Goal: Transaction & Acquisition: Download file/media

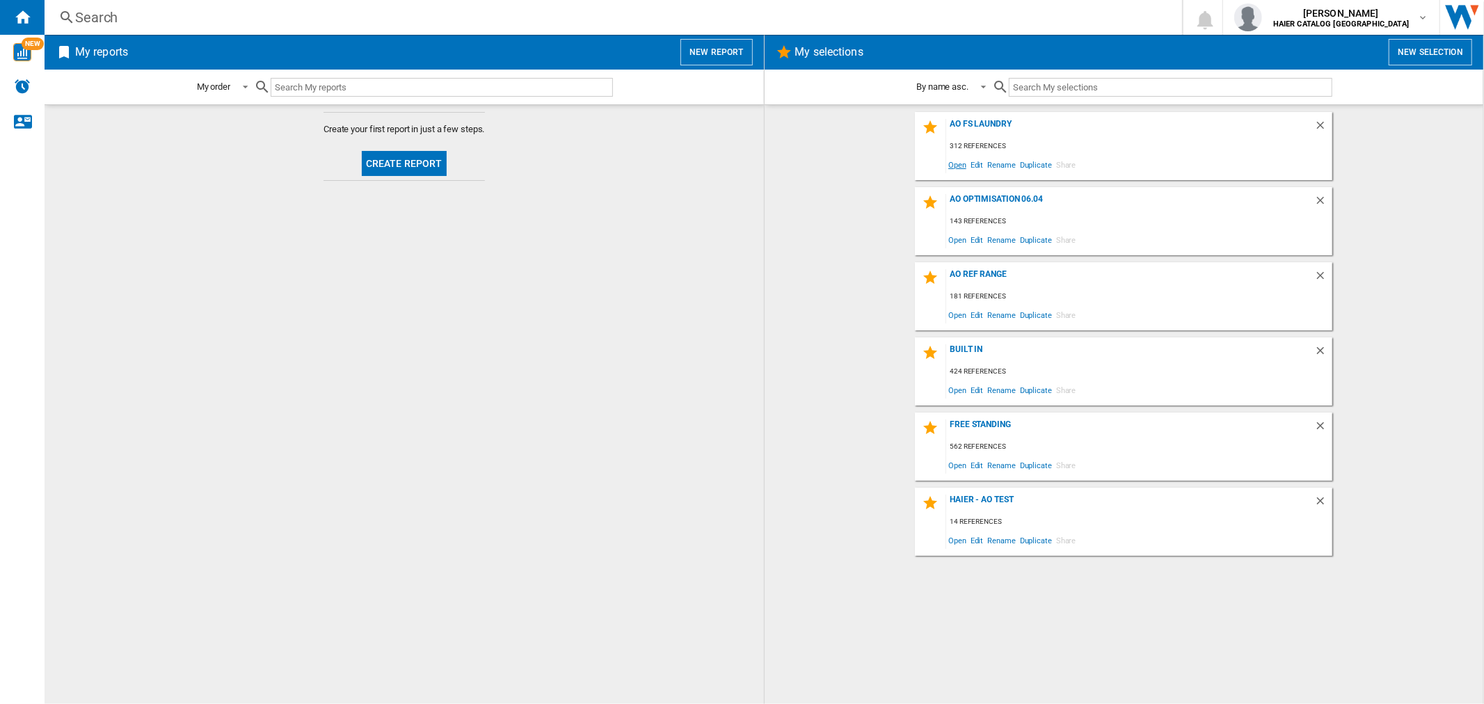
click at [958, 168] on span "Open" at bounding box center [957, 164] width 22 height 19
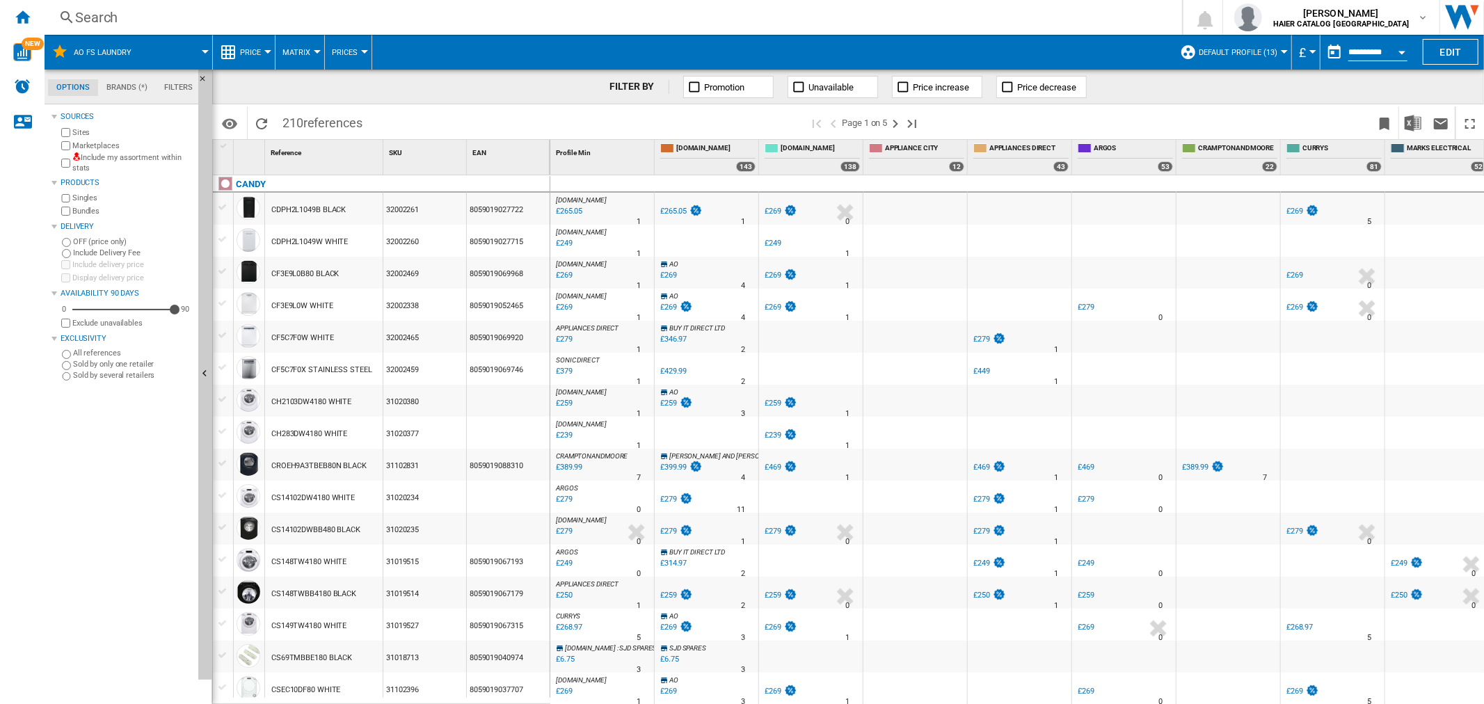
click at [1400, 52] on div "Open calendar" at bounding box center [1401, 52] width 7 height 3
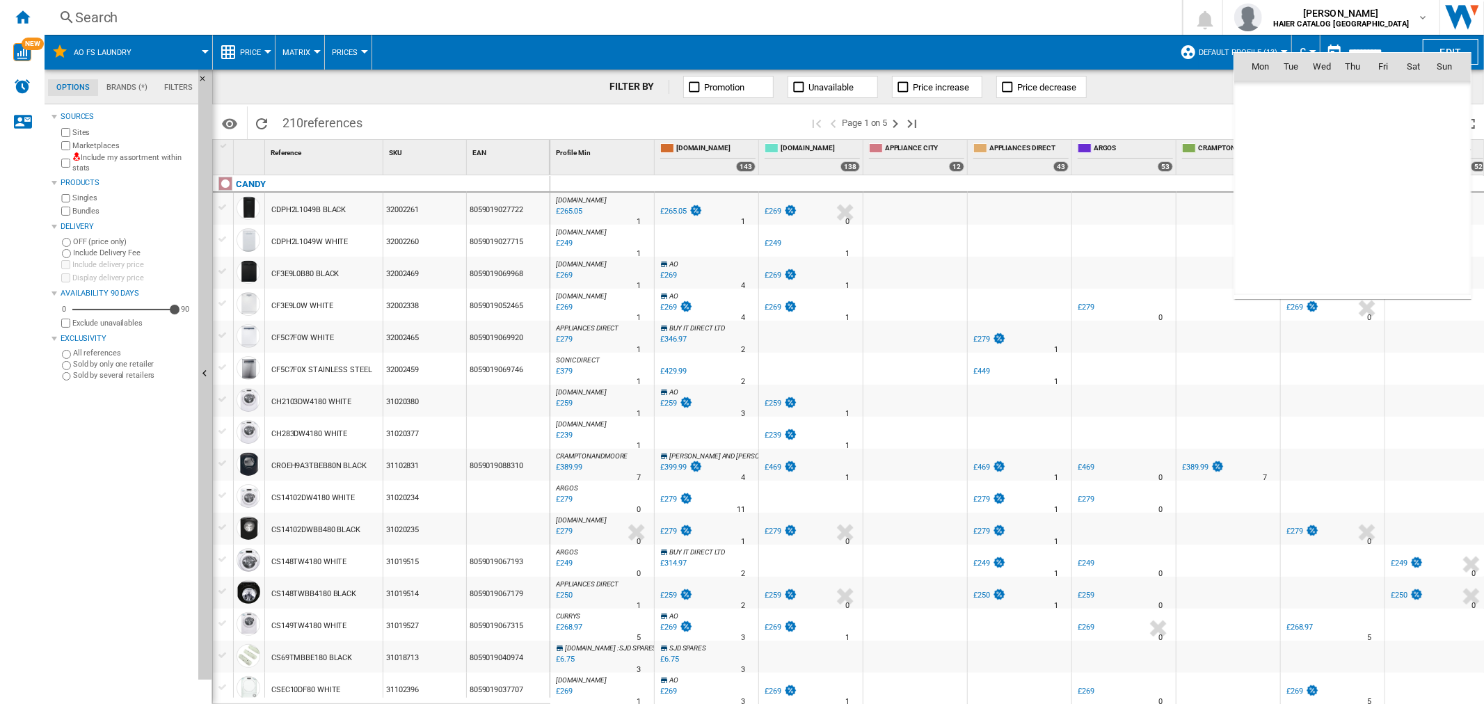
scroll to position [6636, 0]
click at [1353, 129] on span "4" at bounding box center [1352, 127] width 28 height 28
type input "**********"
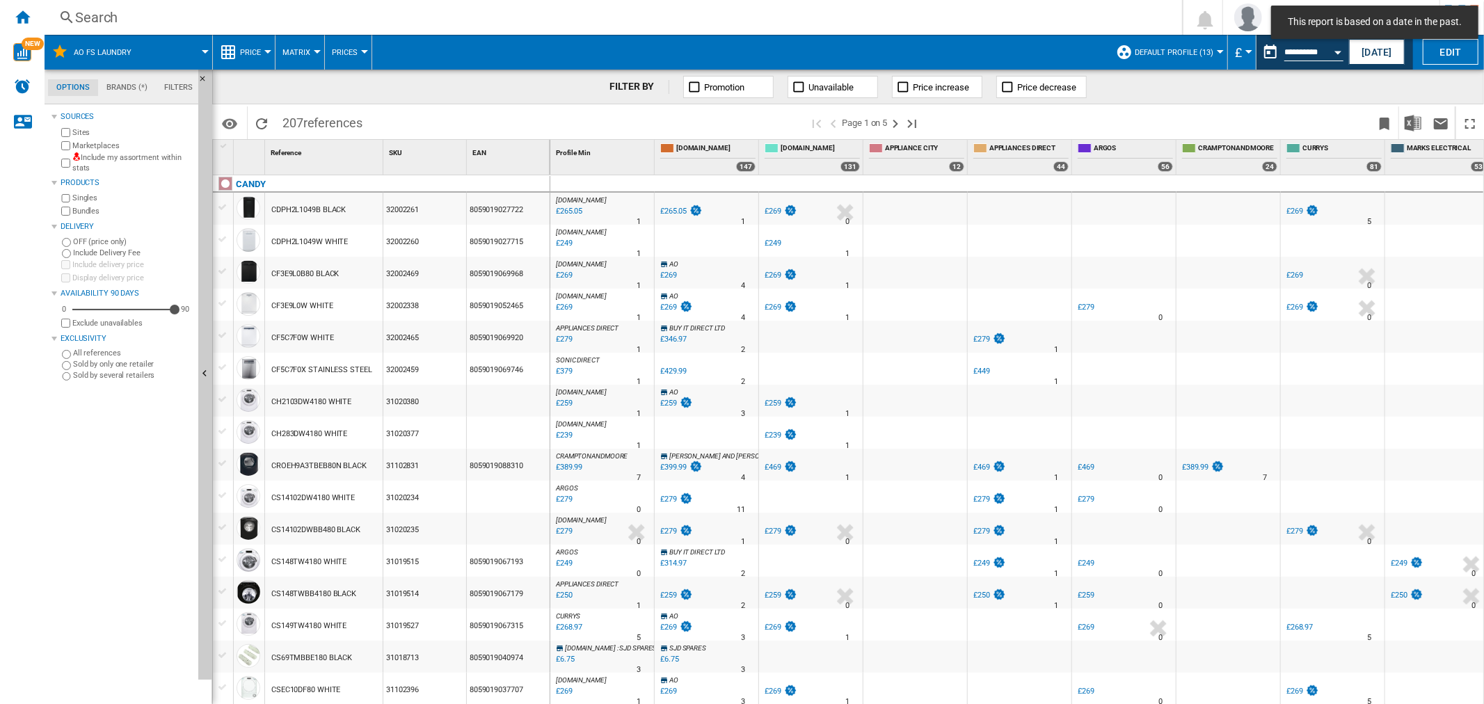
click at [1459, 51] on button "Edit" at bounding box center [1450, 52] width 56 height 26
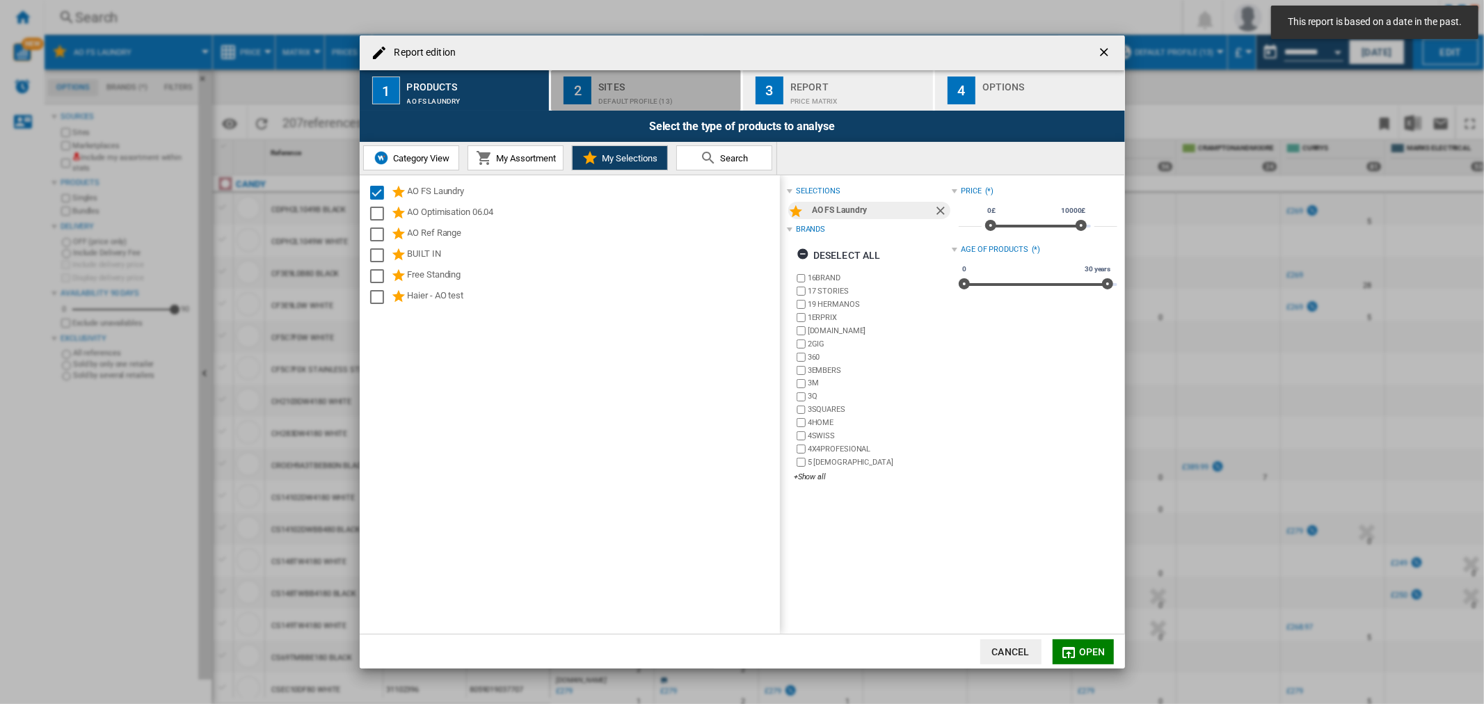
click at [610, 96] on div "Default profile (13)" at bounding box center [666, 97] width 137 height 15
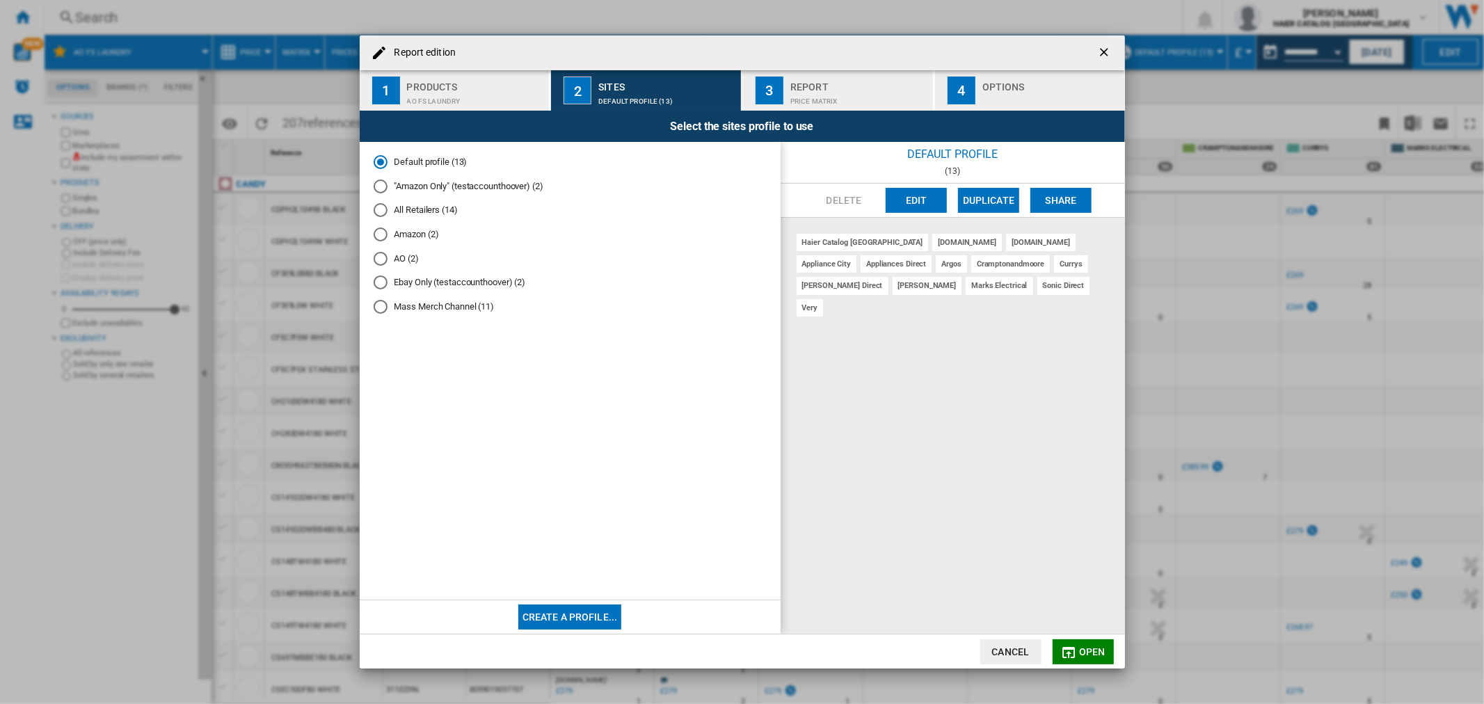
click at [406, 257] on md-radio-button "AO (2)" at bounding box center [570, 258] width 393 height 13
click at [824, 77] on div "Report" at bounding box center [858, 83] width 137 height 15
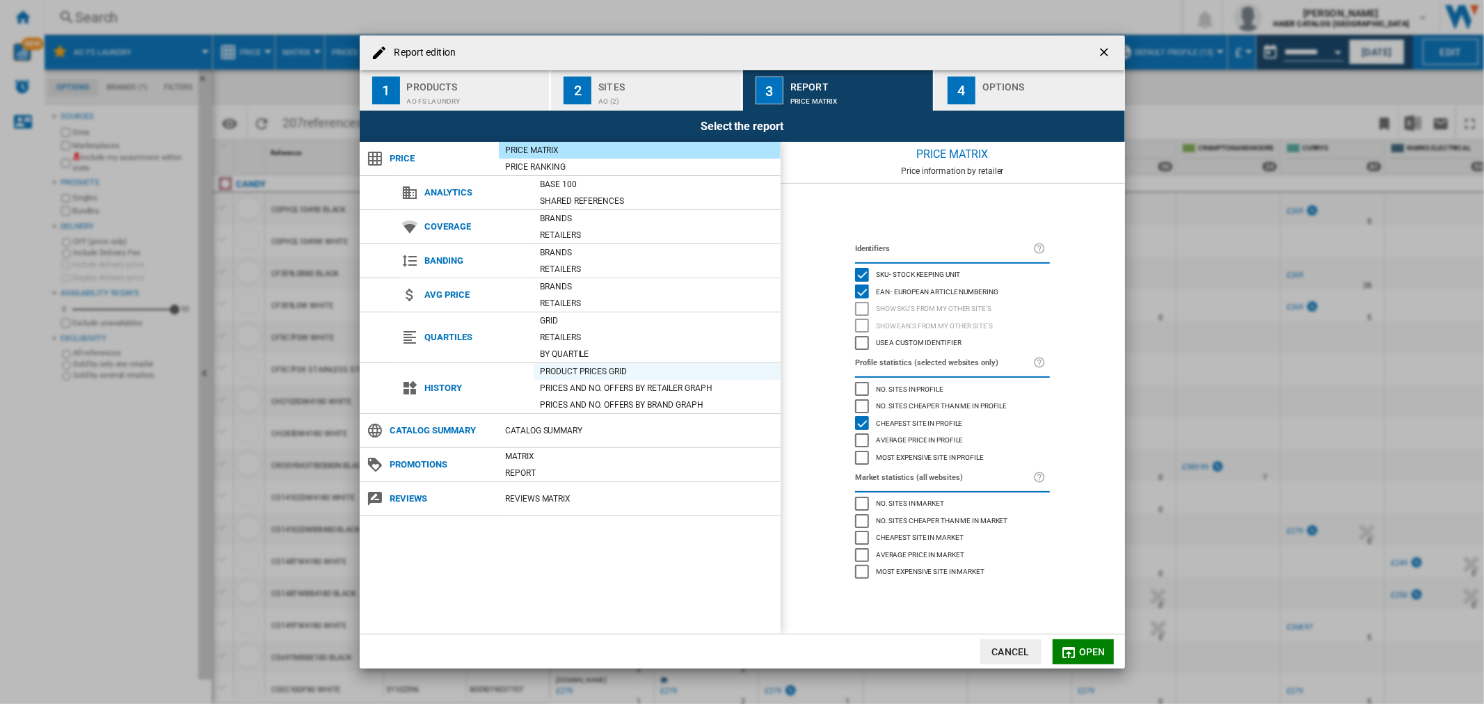
click at [627, 371] on div "Product prices grid" at bounding box center [657, 371] width 247 height 14
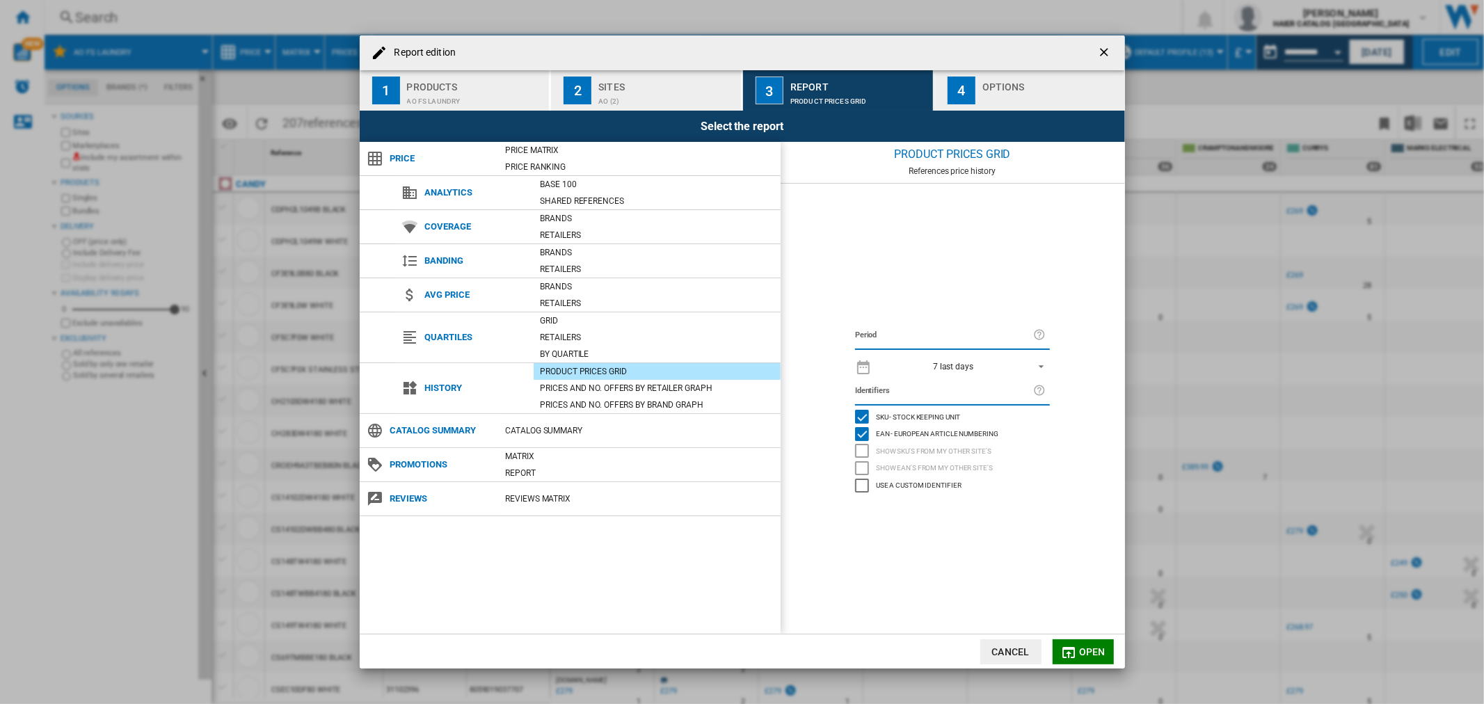
click at [961, 365] on div "7 last days" at bounding box center [953, 367] width 40 height 10
click at [908, 346] on md-option "1 day" at bounding box center [965, 345] width 193 height 21
click at [1089, 657] on button "Open" at bounding box center [1082, 651] width 61 height 25
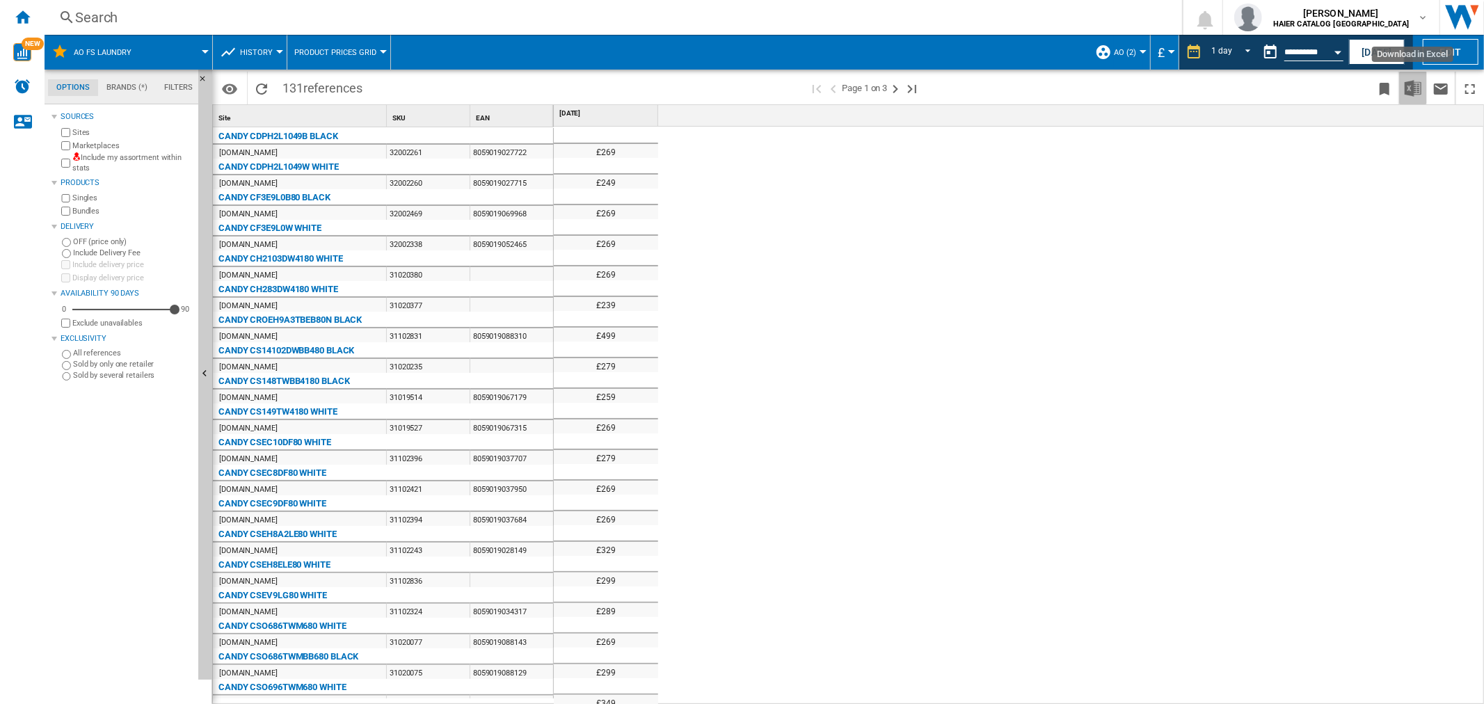
click at [1410, 92] on img "Download in Excel" at bounding box center [1412, 88] width 17 height 17
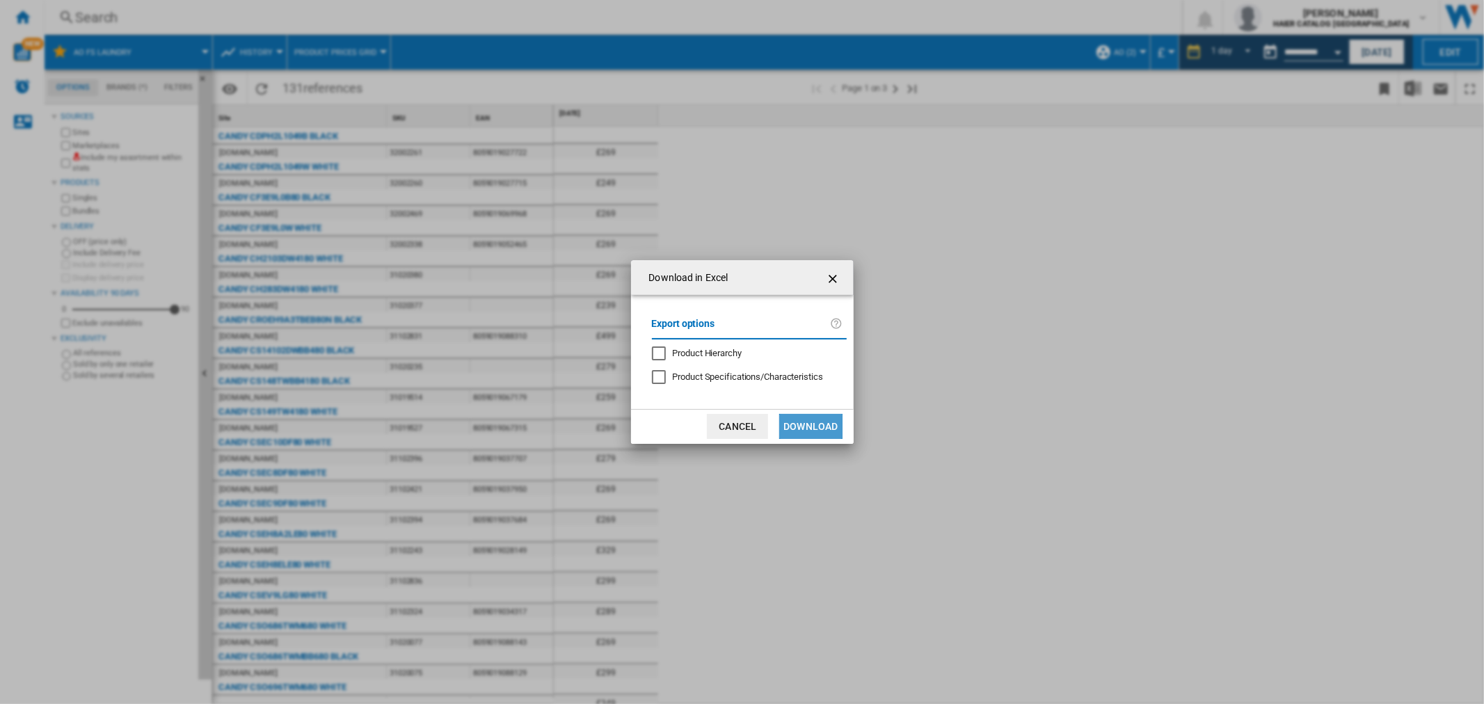
drag, startPoint x: 810, startPoint y: 433, endPoint x: 816, endPoint y: 437, distance: 7.5
click at [816, 437] on button "Download" at bounding box center [810, 426] width 63 height 25
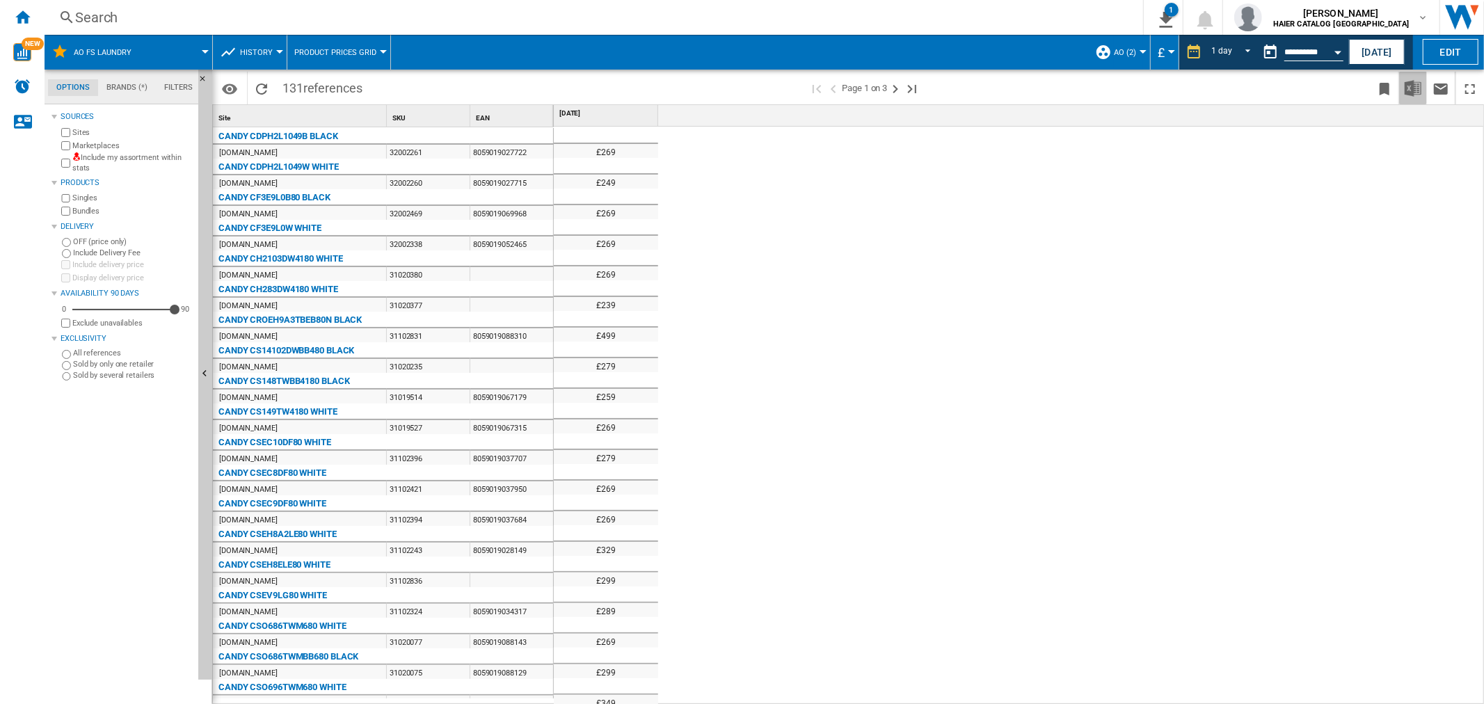
click at [1418, 82] on img "Download in Excel" at bounding box center [1412, 88] width 17 height 17
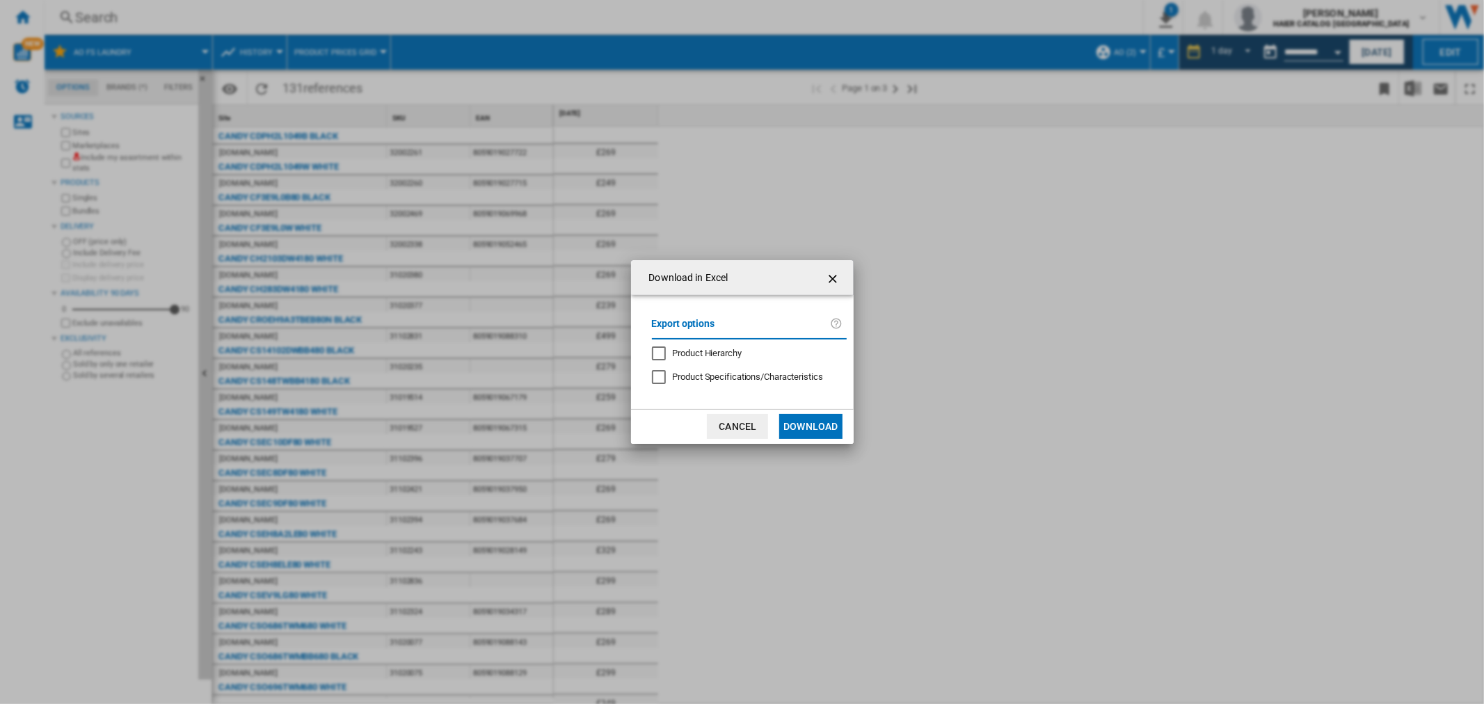
click at [819, 434] on button "Download" at bounding box center [810, 426] width 63 height 25
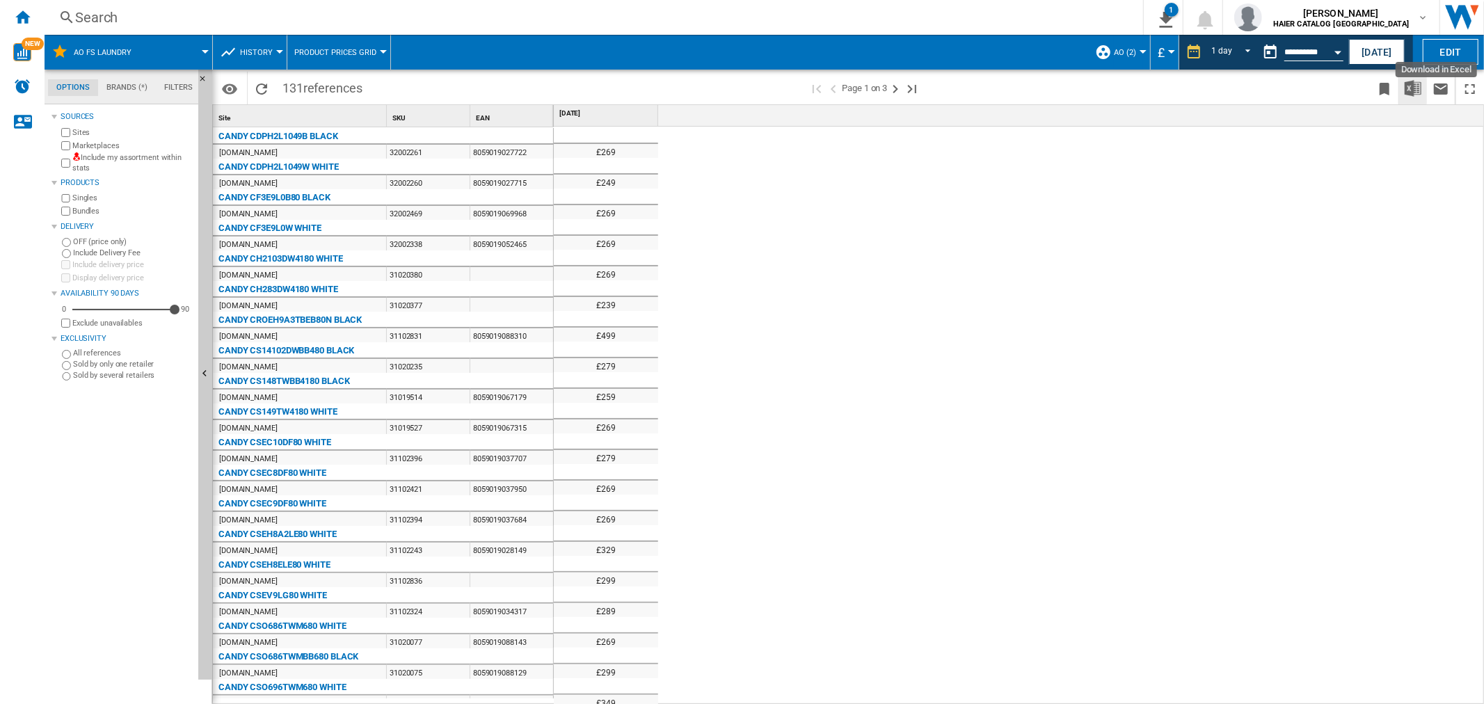
click at [1419, 84] on img "Download in Excel" at bounding box center [1412, 88] width 17 height 17
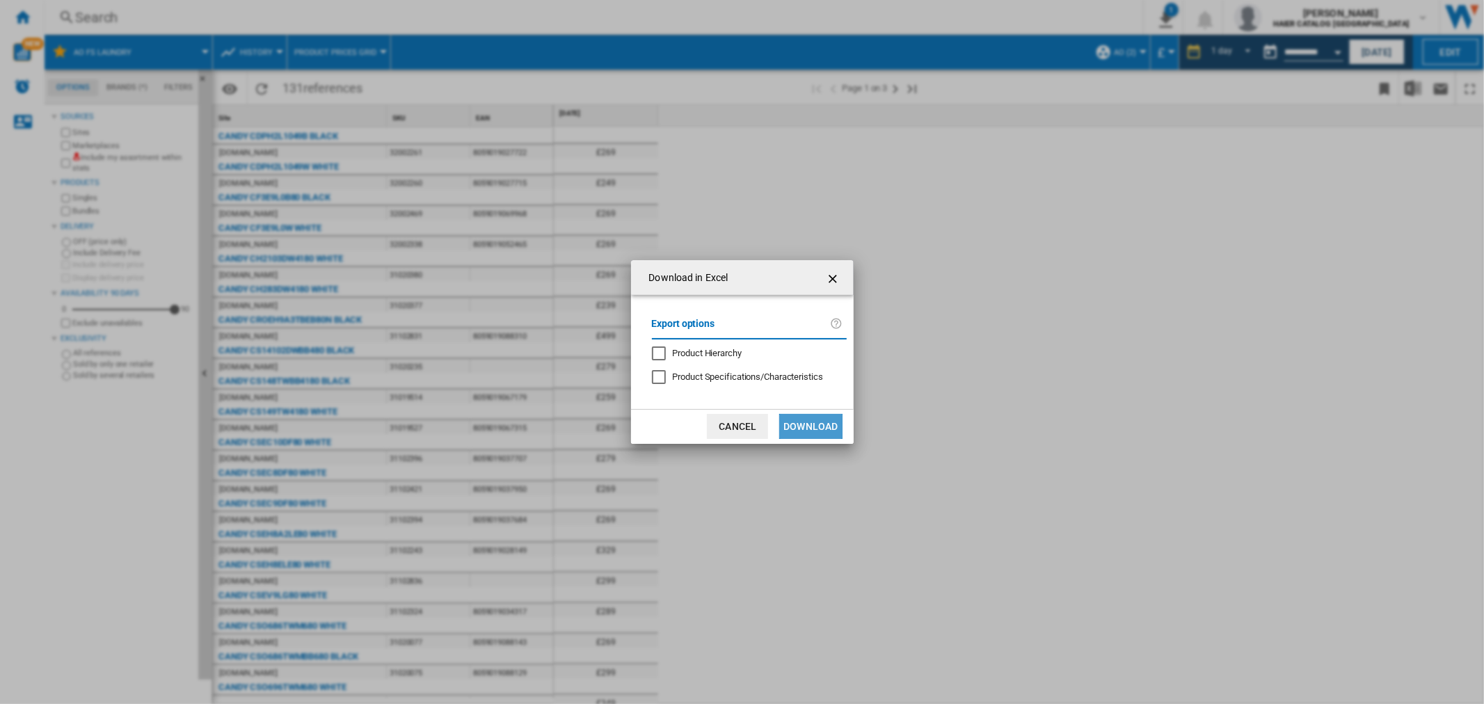
click at [801, 424] on button "Download" at bounding box center [810, 426] width 63 height 25
